Goal: Transaction & Acquisition: Subscribe to service/newsletter

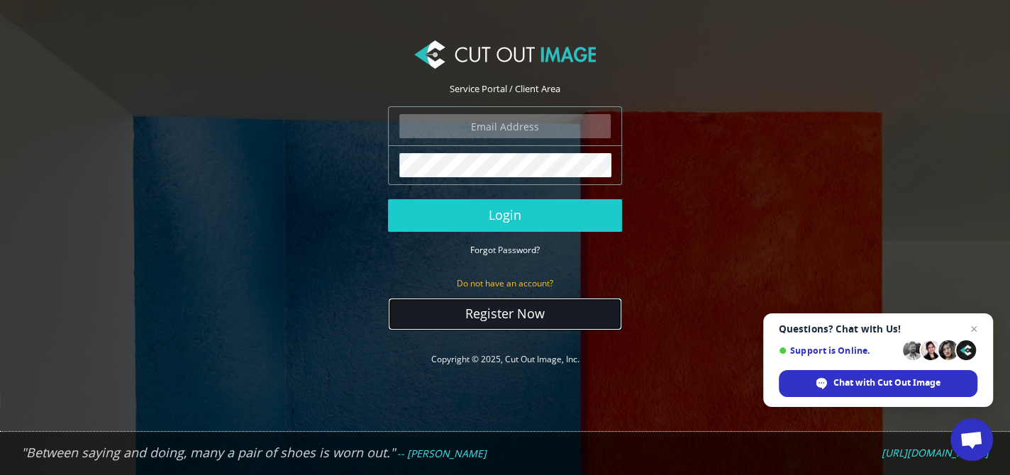
click at [438, 312] on link "Register Now" at bounding box center [505, 314] width 234 height 33
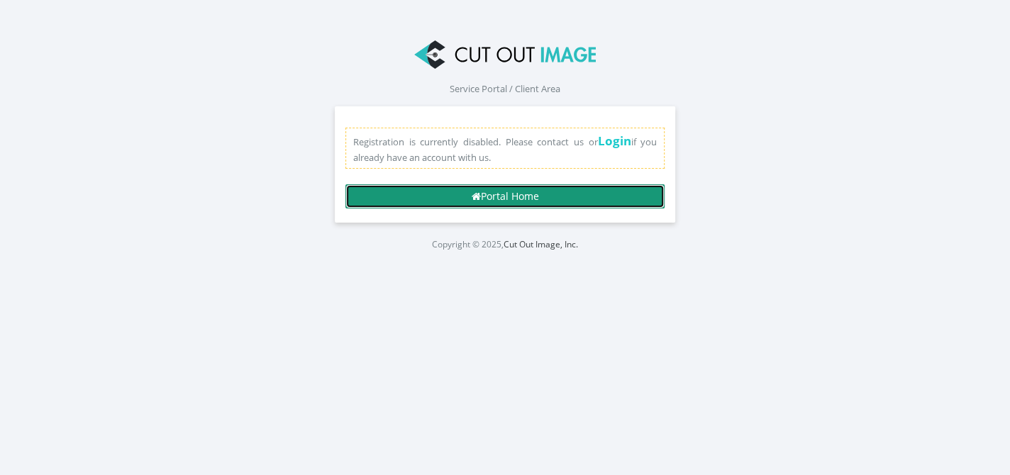
click at [514, 191] on link "Portal Home" at bounding box center [504, 196] width 319 height 24
